Goal: Use online tool/utility: Utilize a website feature to perform a specific function

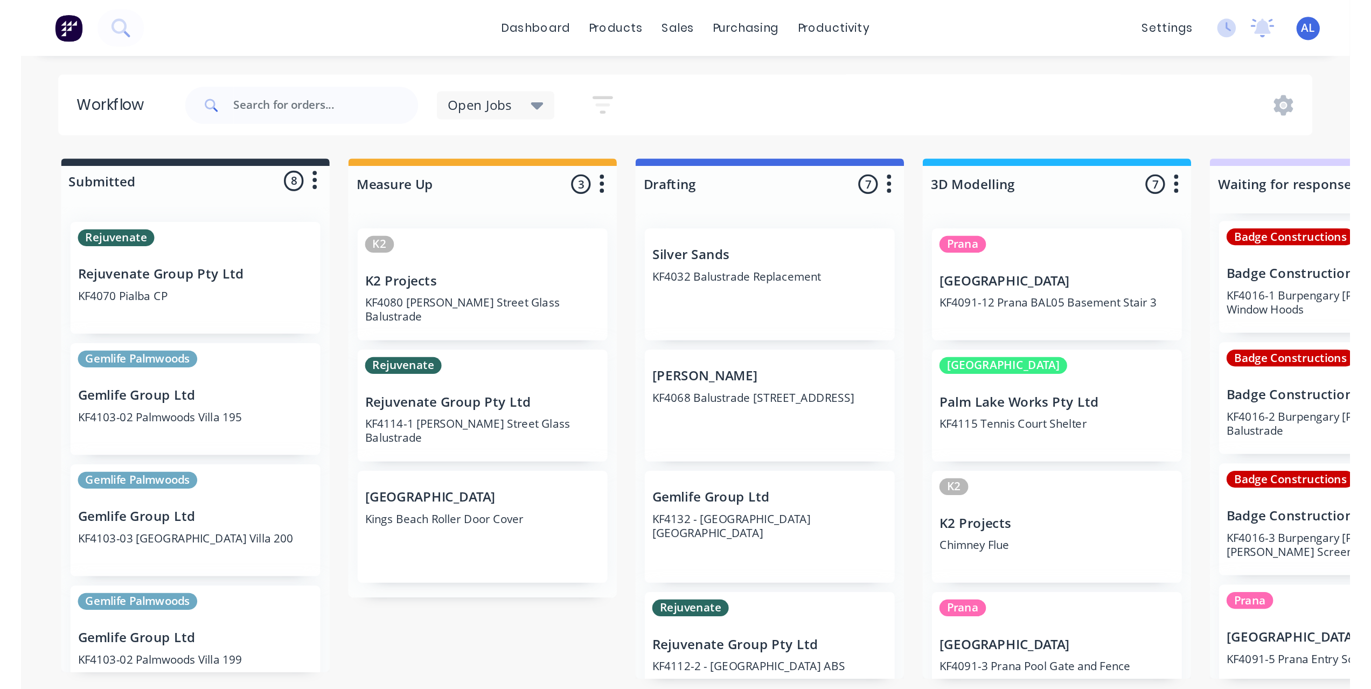
scroll to position [144, 0]
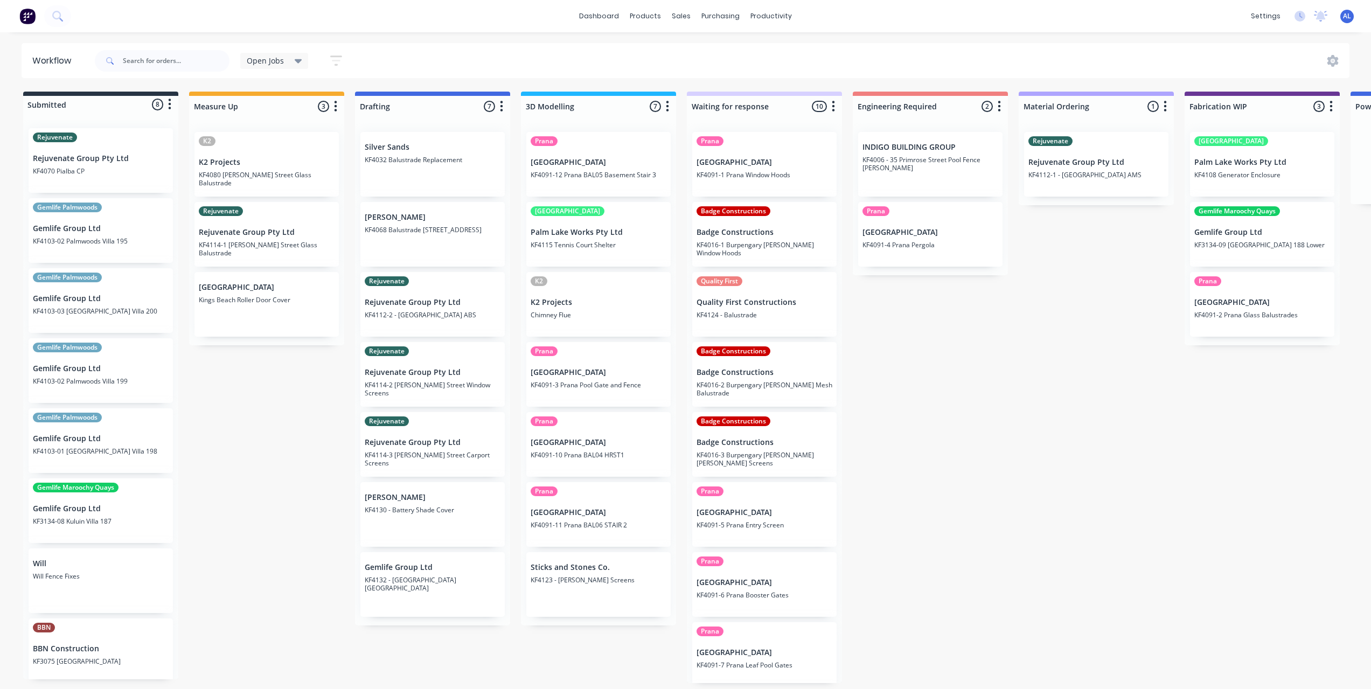
click at [274, 454] on div "Submitted 8 Status colour #273444 hex #273444 Save Cancel Summaries Total order…" at bounding box center [1280, 387] width 2577 height 591
click at [926, 330] on div "Submitted 8 Status colour #273444 hex #273444 Save Cancel Summaries Total order…" at bounding box center [1280, 387] width 2577 height 591
click at [941, 366] on div "Submitted 8 Status colour #273444 hex #273444 Save Cancel Summaries Total order…" at bounding box center [1280, 387] width 2577 height 591
click at [927, 358] on div "Submitted 8 Status colour #273444 hex #273444 Save Cancel Summaries Total order…" at bounding box center [1280, 387] width 2577 height 591
click at [930, 353] on div "Submitted 8 Status colour #273444 hex #273444 Save Cancel Summaries Total order…" at bounding box center [1280, 387] width 2577 height 591
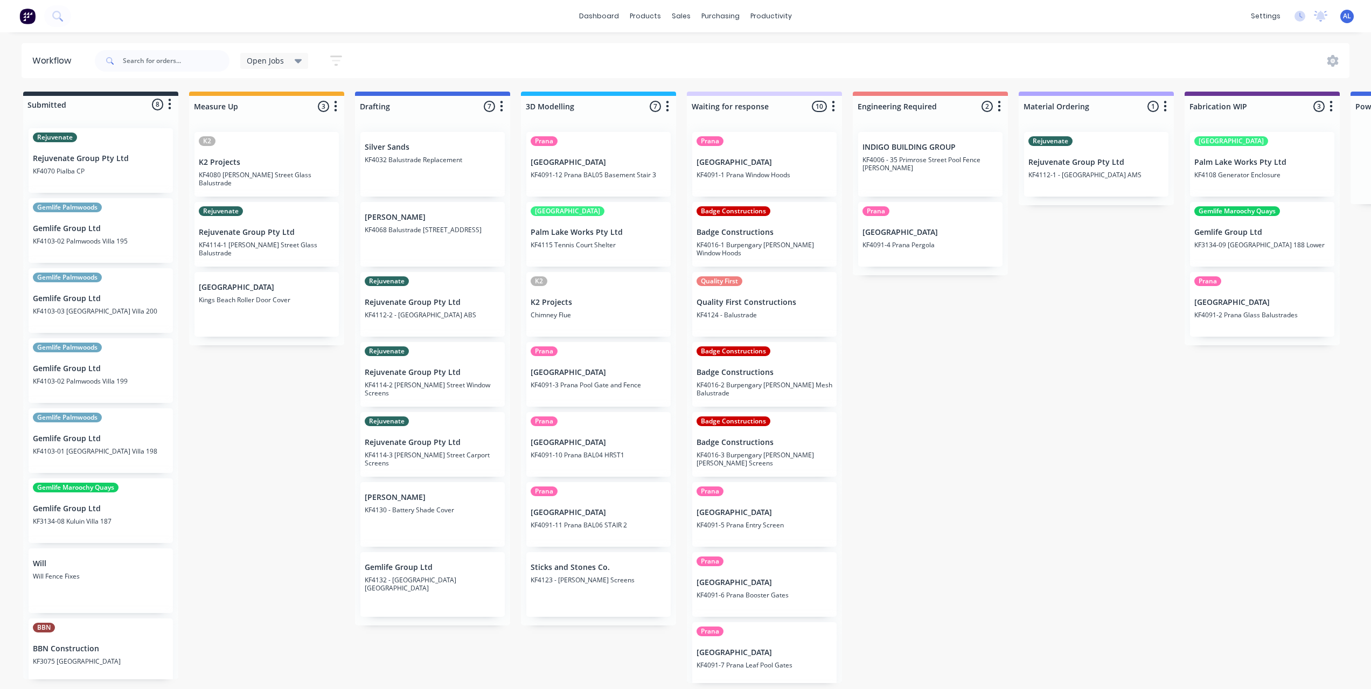
click at [921, 353] on div "Submitted 8 Status colour #273444 hex #273444 Save Cancel Summaries Total order…" at bounding box center [1280, 387] width 2577 height 591
click at [918, 354] on div "Submitted 8 Status colour #273444 hex #273444 Save Cancel Summaries Total order…" at bounding box center [1280, 387] width 2577 height 591
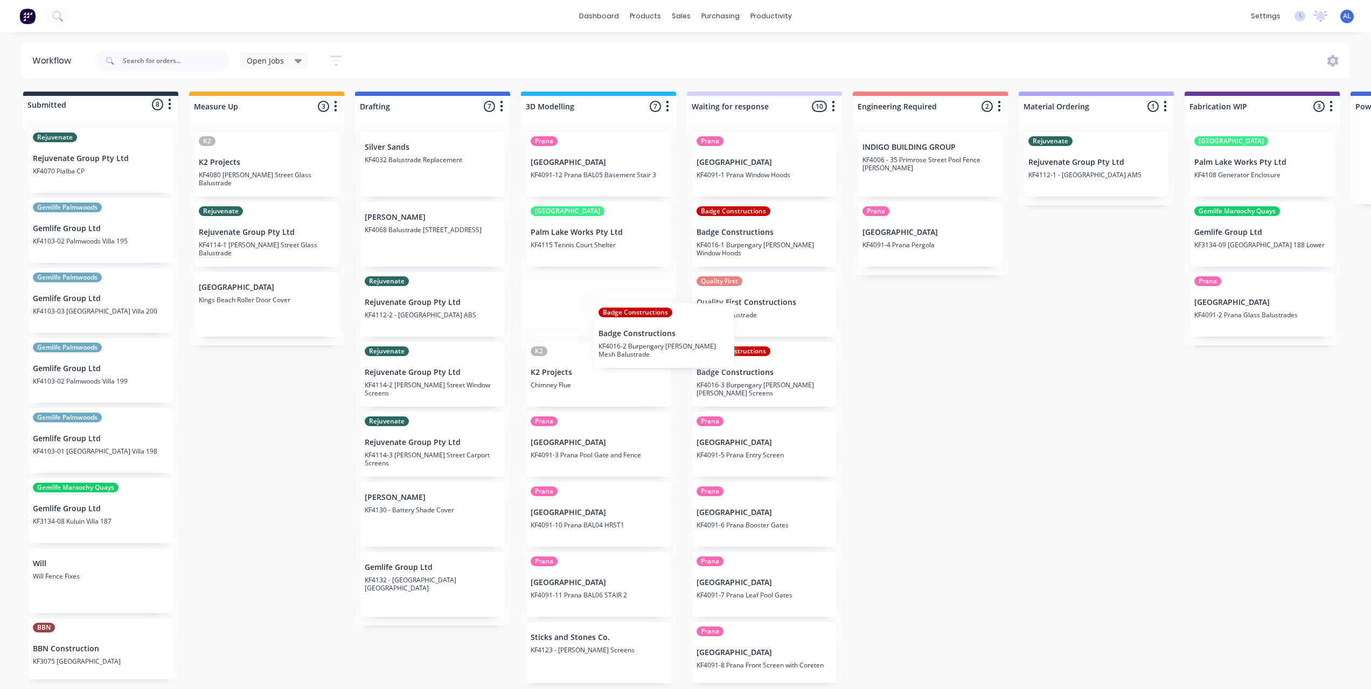
drag, startPoint x: 729, startPoint y: 369, endPoint x: 623, endPoint y: 330, distance: 112.5
click at [623, 330] on div "Submitted 8 Status colour #273444 hex #273444 Save Cancel Summaries Total order…" at bounding box center [1280, 387] width 2577 height 591
click at [1035, 429] on div "Submitted 8 Status colour #273444 hex #273444 Save Cancel Summaries Total order…" at bounding box center [1280, 387] width 2577 height 591
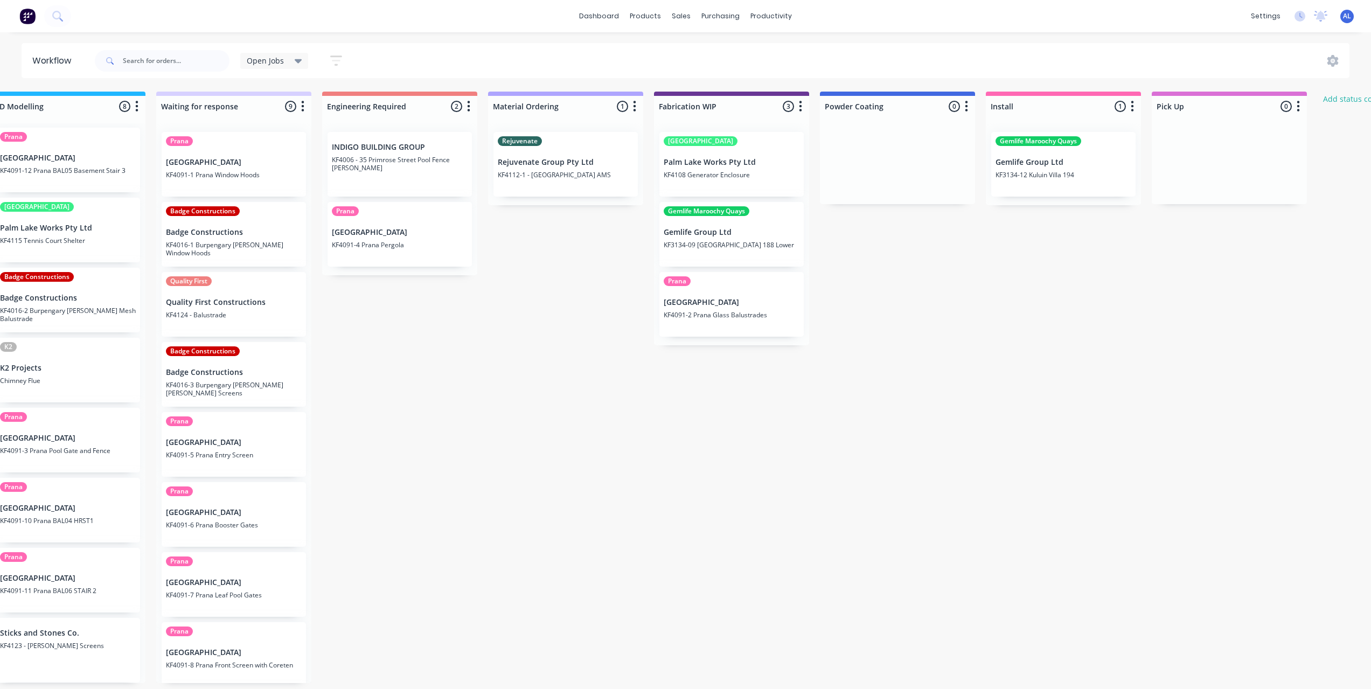
scroll to position [2, 533]
click at [920, 325] on div "Submitted 8 Status colour #273444 hex #273444 Save Cancel Summaries Total order…" at bounding box center [747, 387] width 2577 height 591
click at [1099, 158] on p "Gemlife Group Ltd" at bounding box center [1061, 162] width 136 height 9
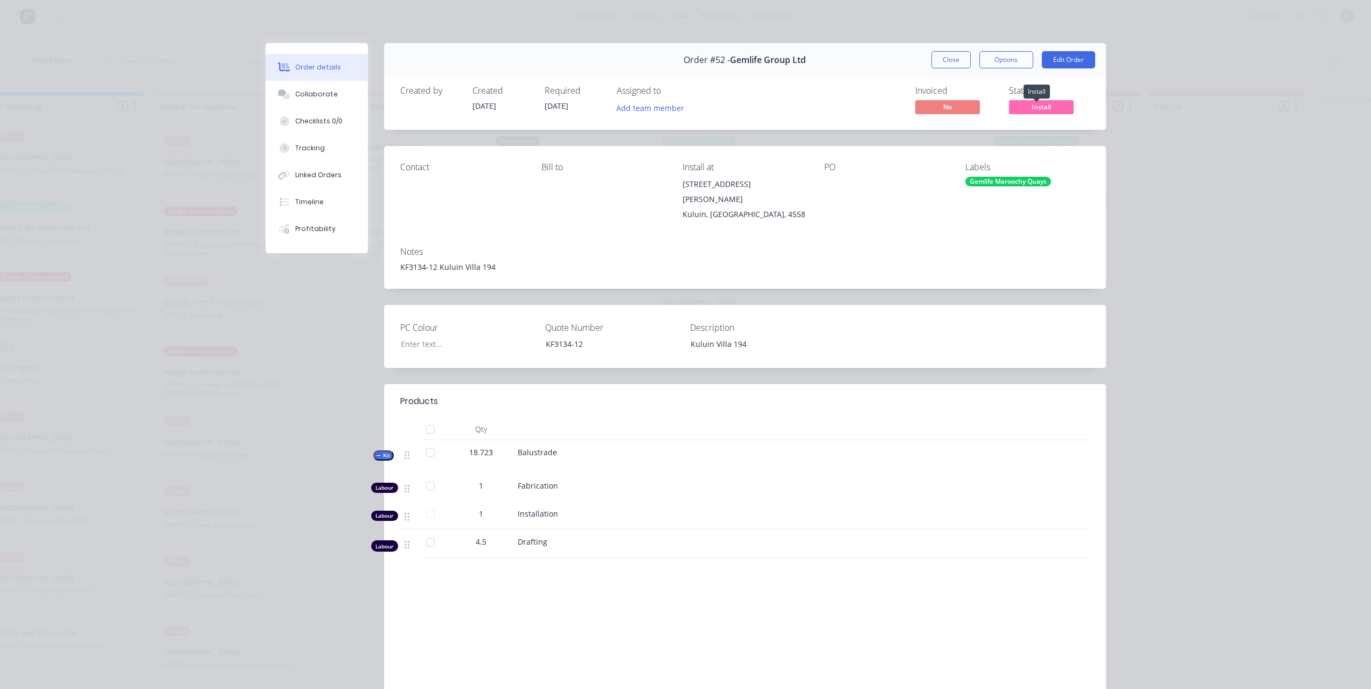
click at [1040, 101] on span "Install" at bounding box center [1041, 106] width 65 height 13
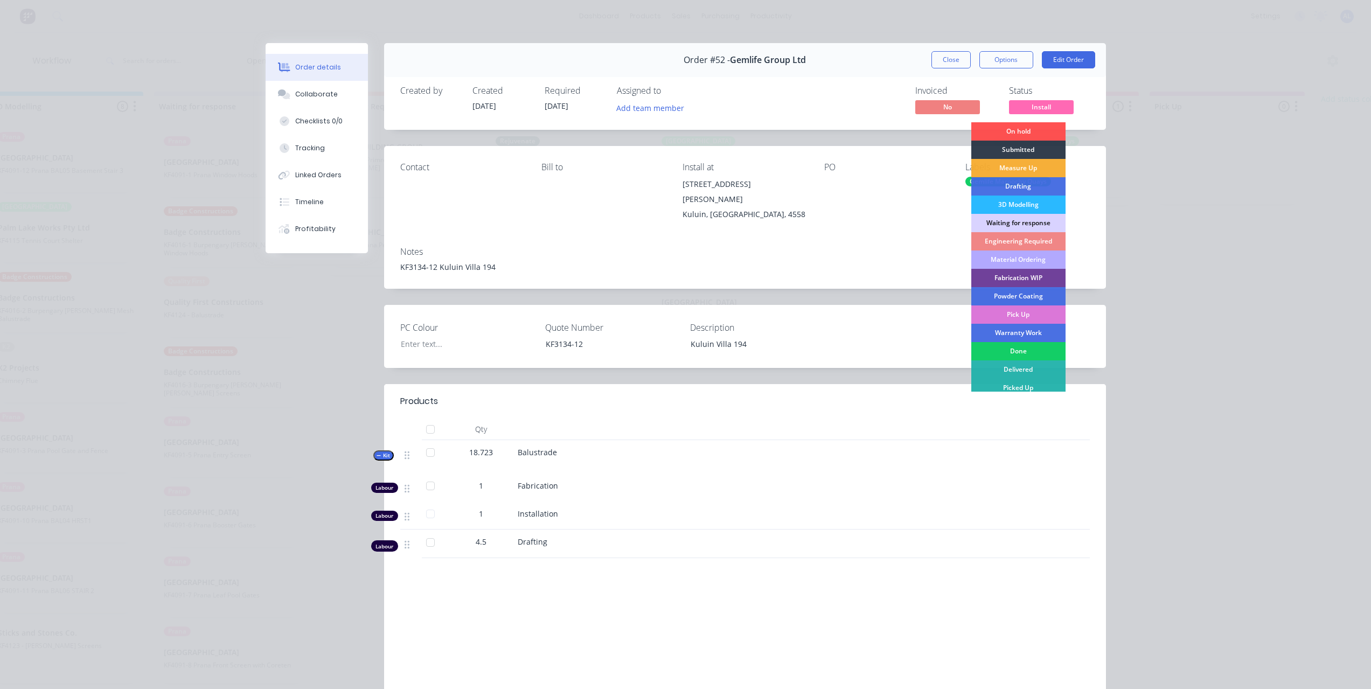
click at [1009, 351] on div "Done" at bounding box center [1018, 351] width 94 height 18
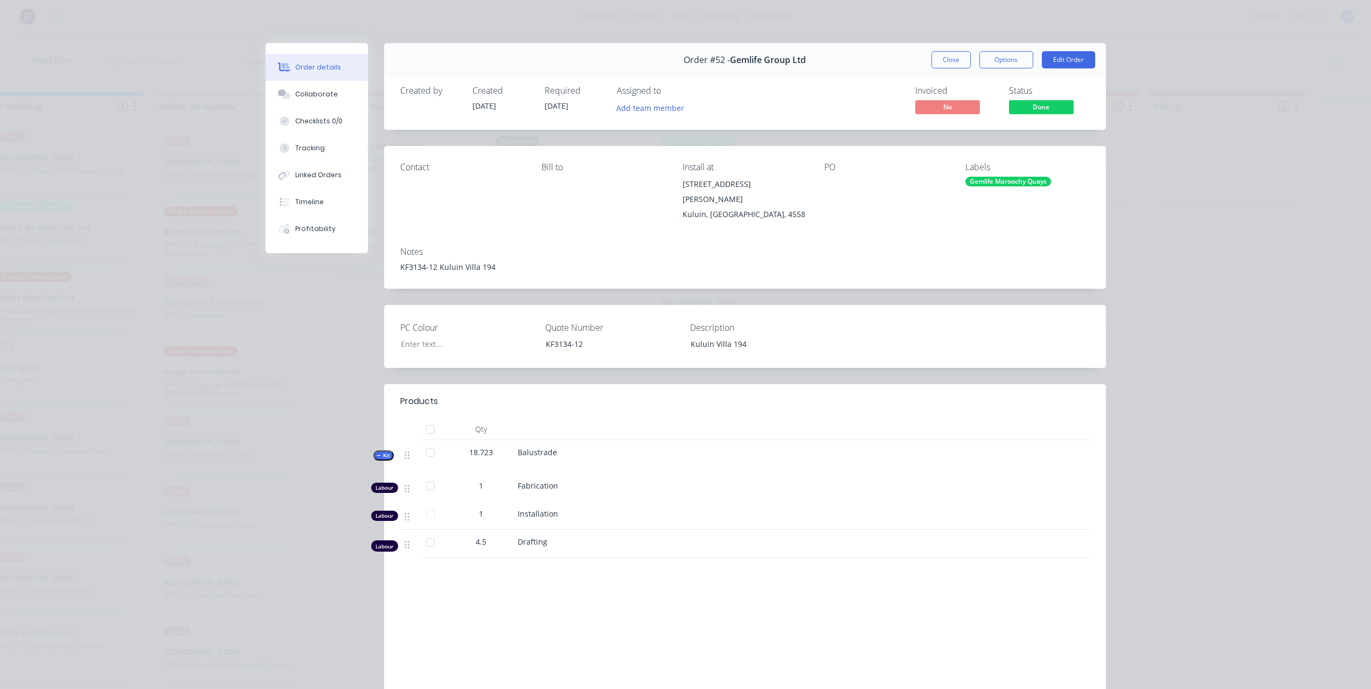
click at [951, 59] on button "Close" at bounding box center [950, 59] width 39 height 17
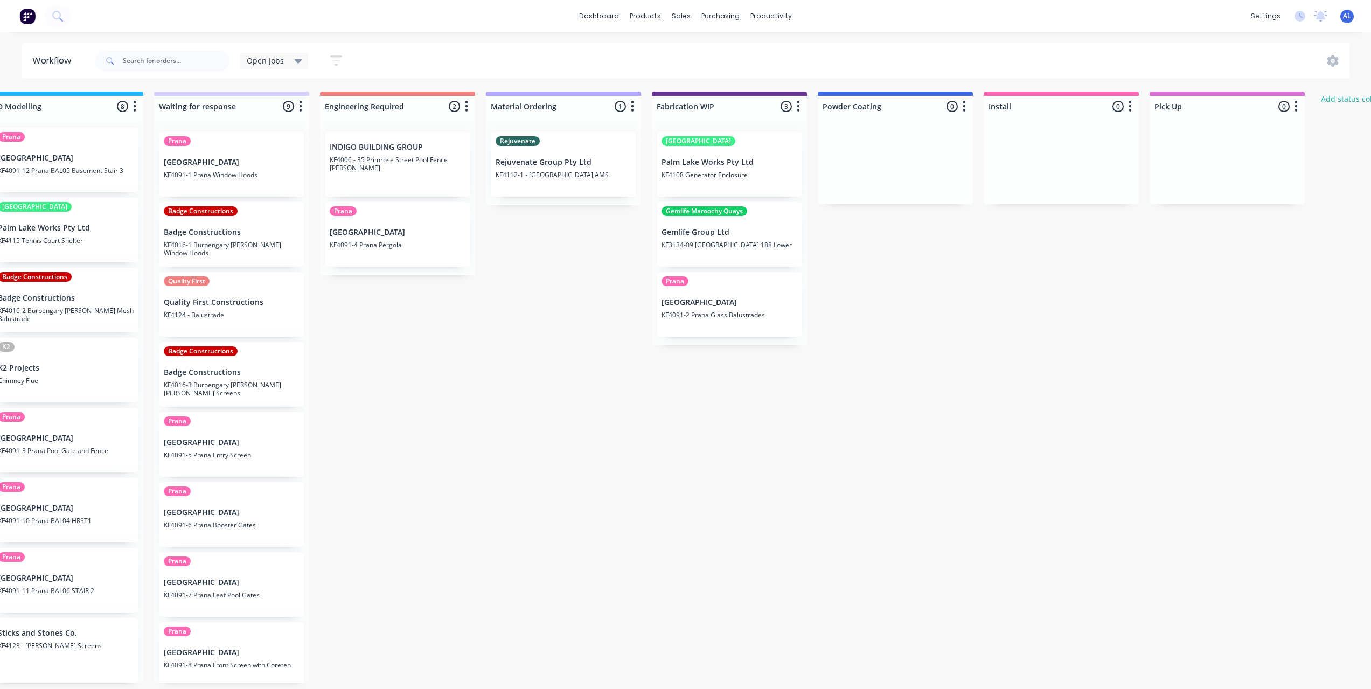
click at [991, 353] on div "Submitted 8 Status colour #273444 hex #273444 Save Cancel Summaries Total order…" at bounding box center [747, 387] width 2577 height 591
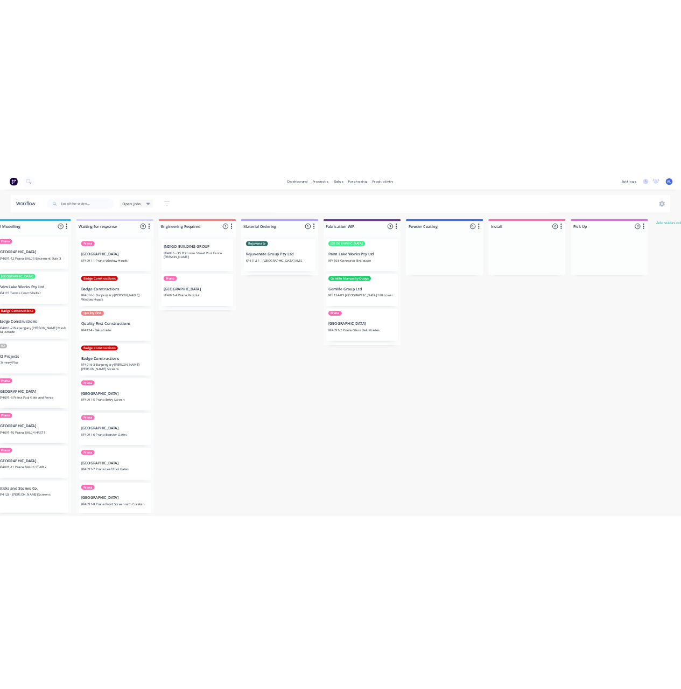
scroll to position [0, 533]
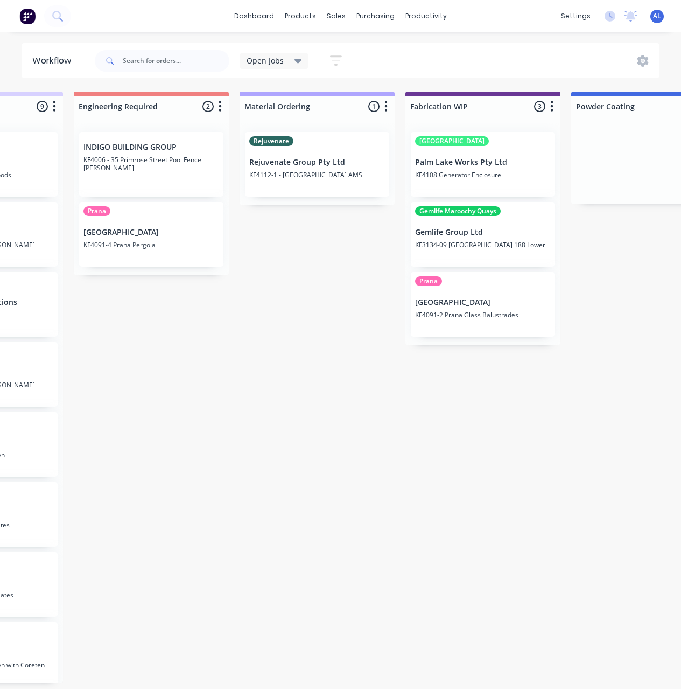
scroll to position [0, 775]
click at [405, 396] on div "Submitted 8 Status colour #273444 hex #273444 Save Cancel Summaries Total order…" at bounding box center [505, 387] width 2577 height 591
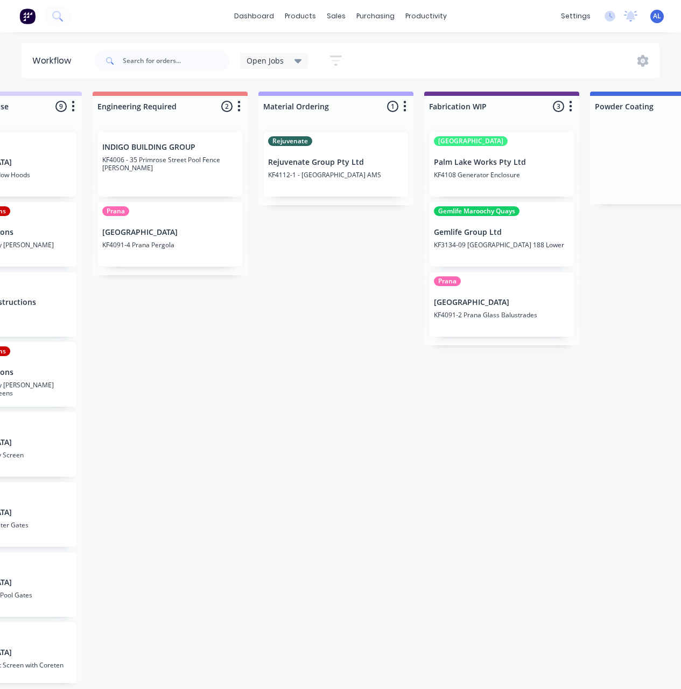
scroll to position [0, 760]
click at [340, 323] on div "Submitted 8 Status colour #273444 hex #273444 Save Cancel Summaries Total order…" at bounding box center [520, 387] width 2577 height 591
click at [318, 323] on div "Submitted 8 Status colour #273444 hex #273444 Save Cancel Summaries Total order…" at bounding box center [520, 387] width 2577 height 591
click at [317, 323] on div "Submitted 8 Status colour #273444 hex #273444 Save Cancel Summaries Total order…" at bounding box center [520, 387] width 2577 height 591
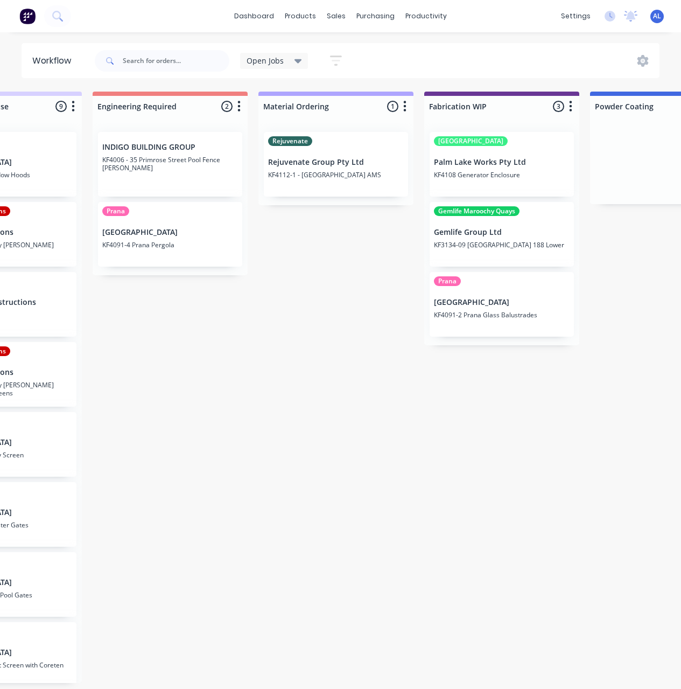
click at [317, 323] on div "Submitted 8 Status colour #273444 hex #273444 Save Cancel Summaries Total order…" at bounding box center [520, 387] width 2577 height 591
click at [316, 322] on div "Submitted 8 Status colour #273444 hex #273444 Save Cancel Summaries Total order…" at bounding box center [520, 387] width 2577 height 591
click at [340, 383] on div "Submitted 8 Status colour #273444 hex #273444 Save Cancel Summaries Total order…" at bounding box center [520, 387] width 2577 height 591
click at [380, 376] on div "Submitted 8 Status colour #273444 hex #273444 Save Cancel Summaries Total order…" at bounding box center [520, 387] width 2577 height 591
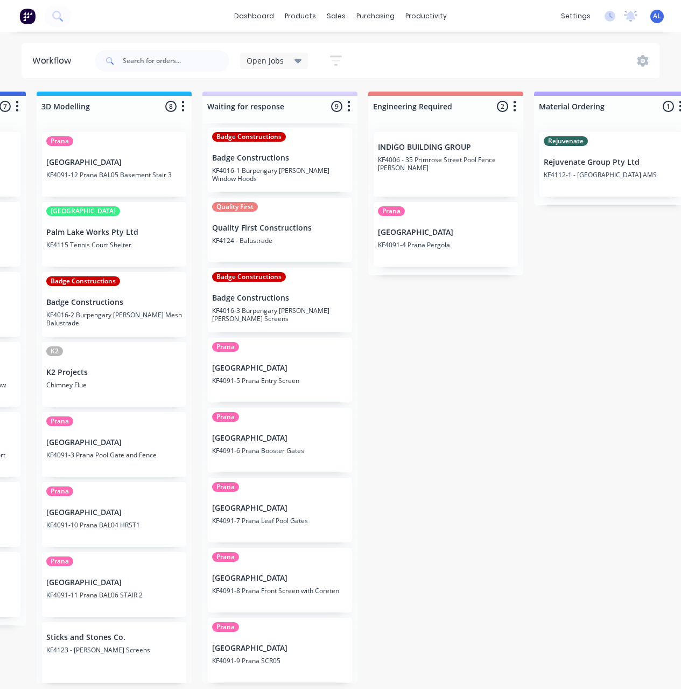
scroll to position [2, 484]
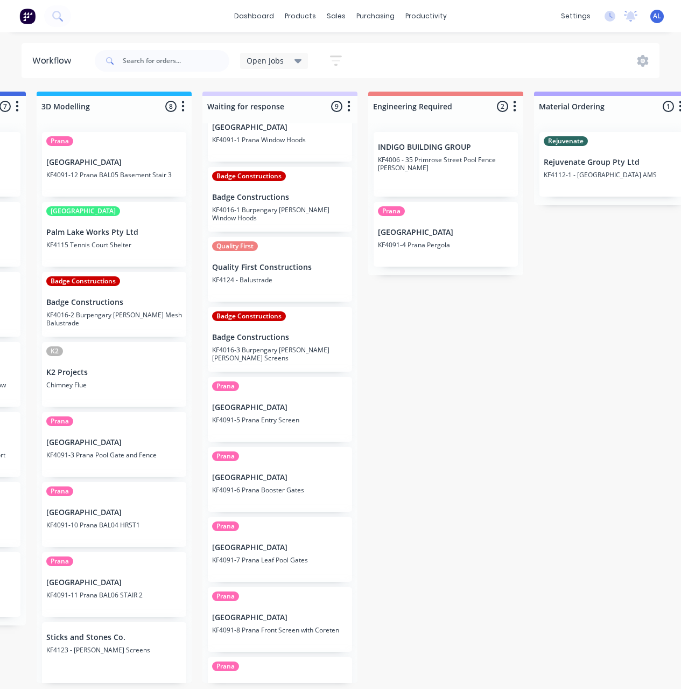
scroll to position [74, 0]
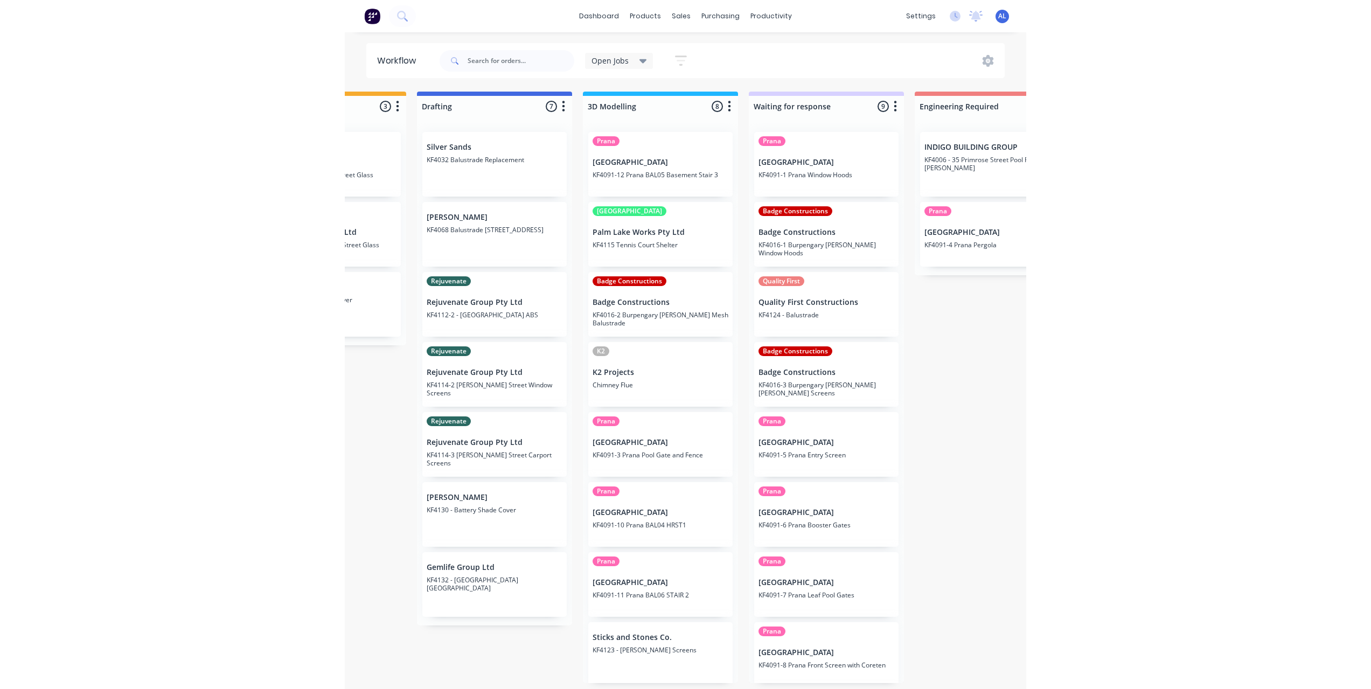
scroll to position [2, 273]
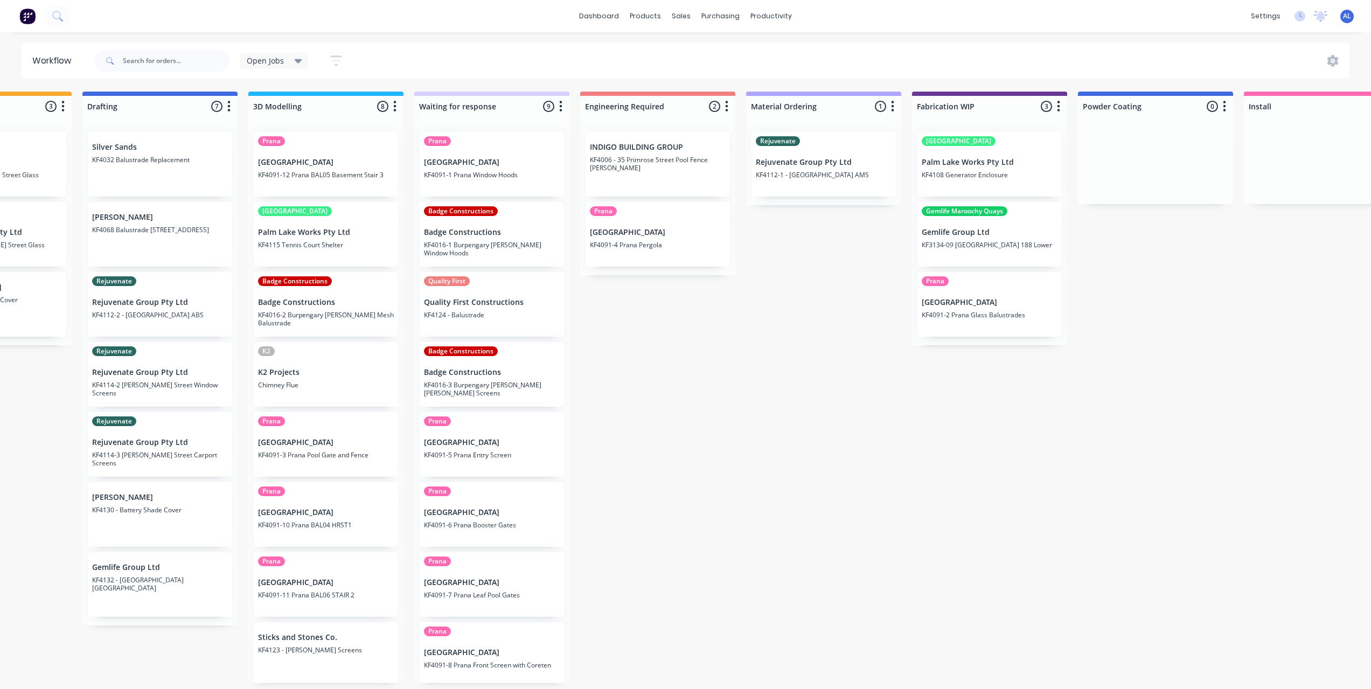
click at [804, 450] on div "Submitted 8 Status colour #273444 hex #273444 Save Cancel Summaries Total order…" at bounding box center [1007, 387] width 2577 height 591
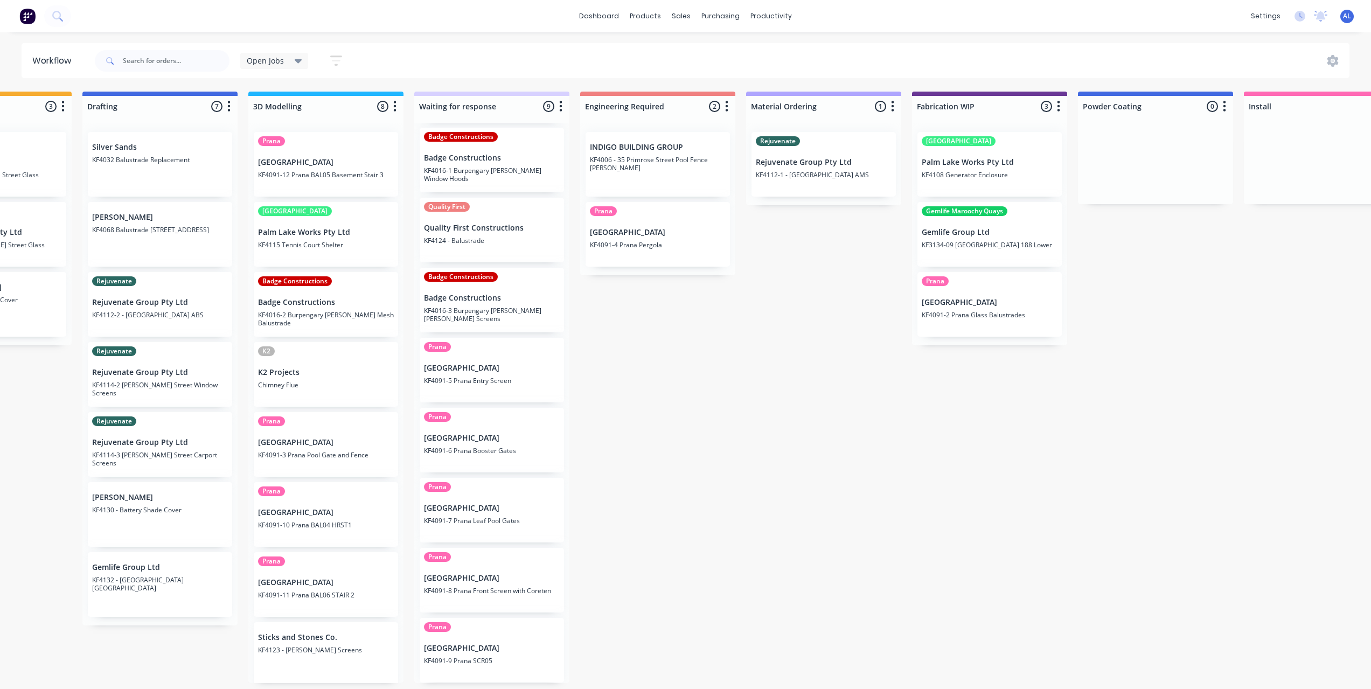
scroll to position [0, 273]
